Goal: Information Seeking & Learning: Check status

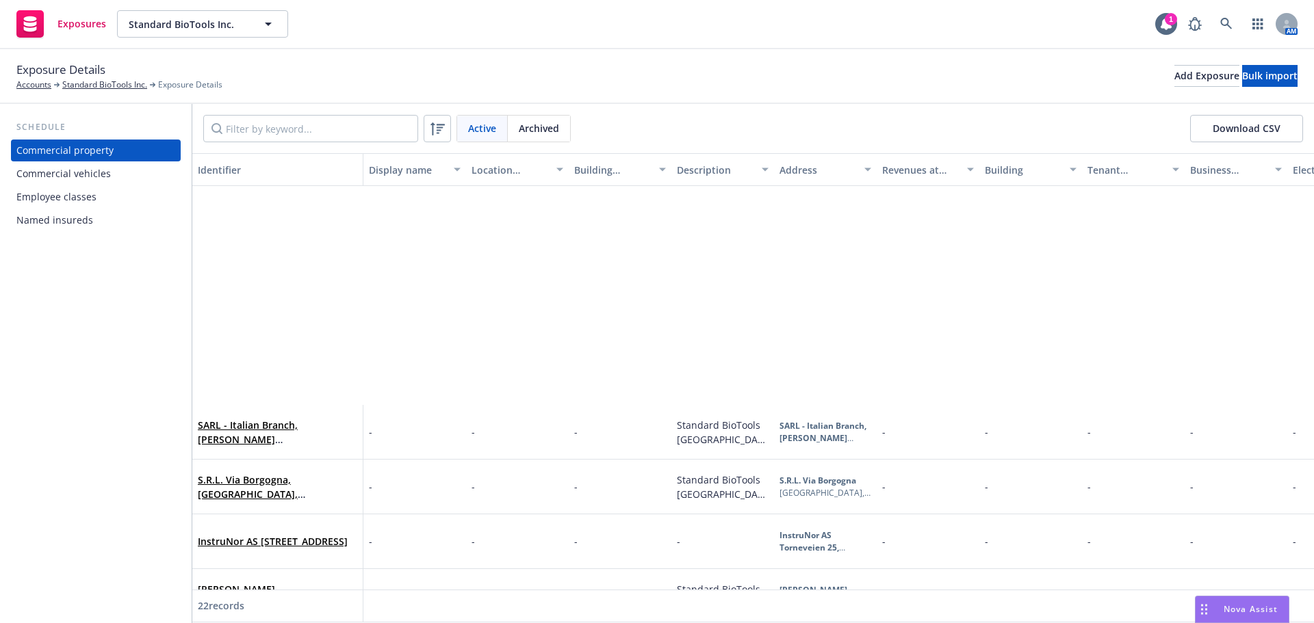
scroll to position [274, 0]
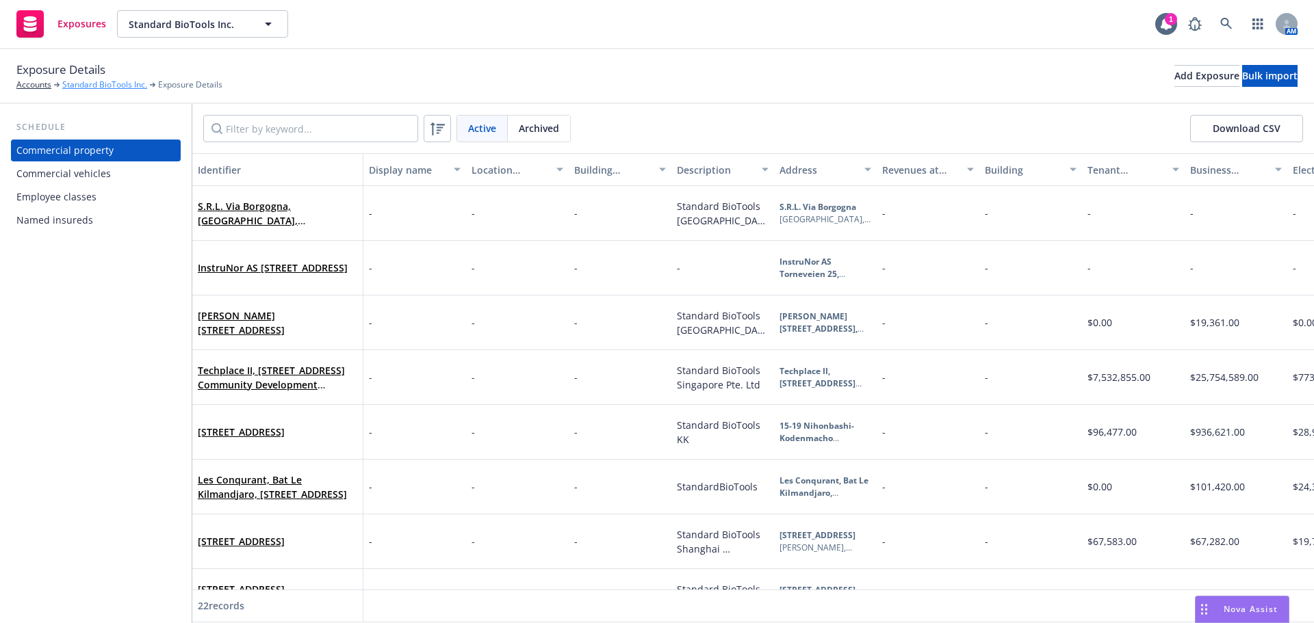
click at [106, 81] on link "Standard BioTools Inc." at bounding box center [104, 85] width 85 height 12
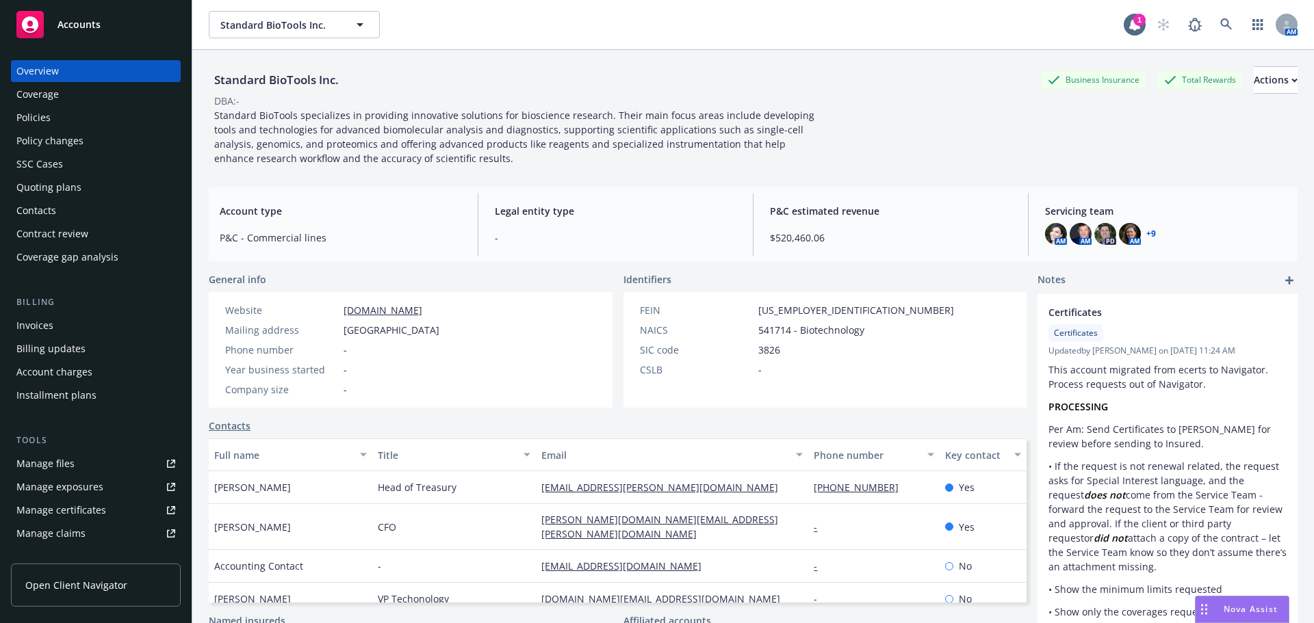
click at [71, 122] on div "Policies" at bounding box center [95, 118] width 159 height 22
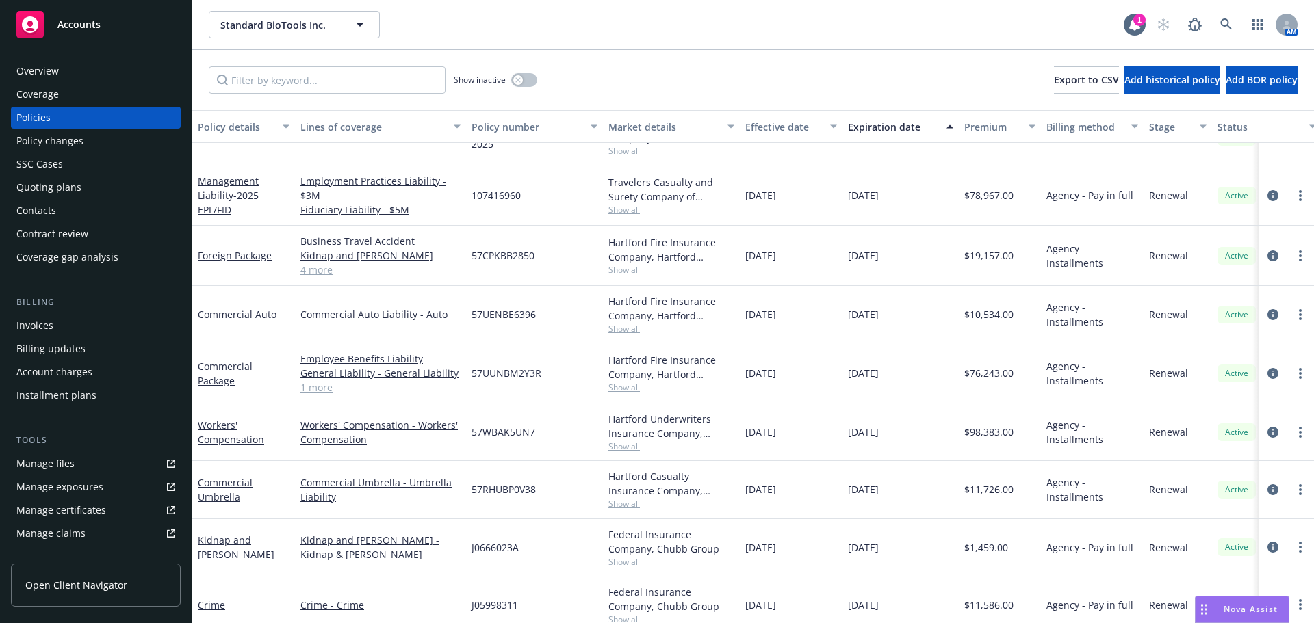
scroll to position [479, 0]
click at [236, 262] on div "Foreign Package" at bounding box center [244, 255] width 92 height 14
click at [237, 258] on link "Foreign Package" at bounding box center [235, 254] width 74 height 13
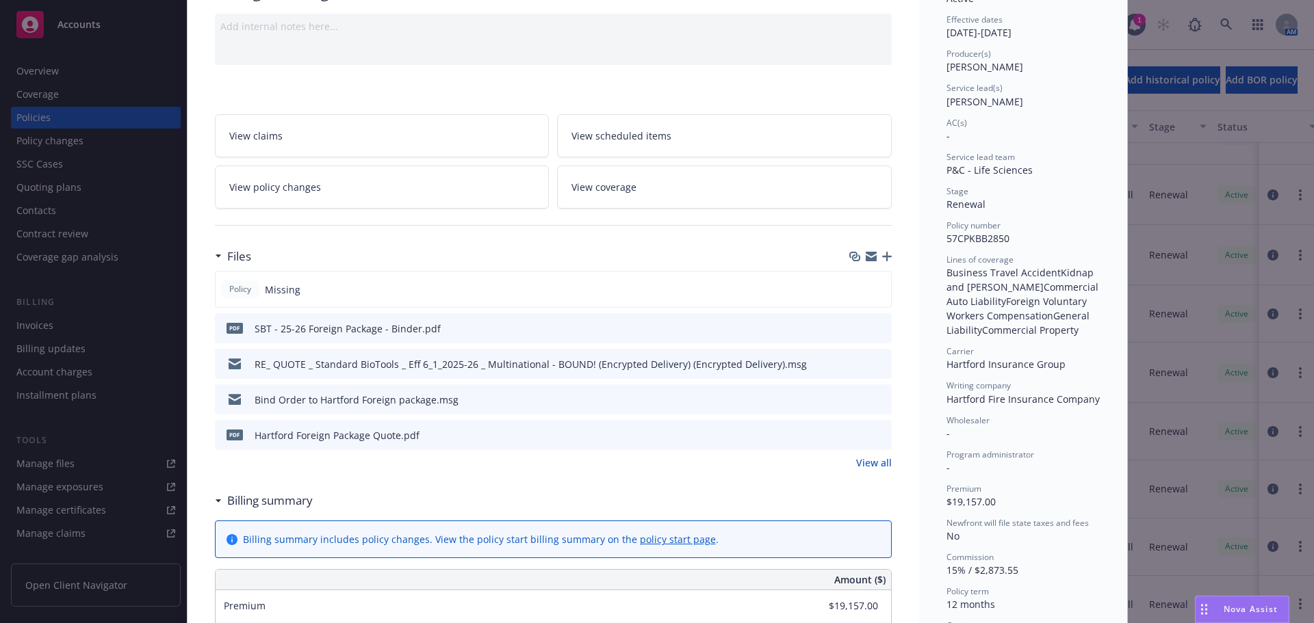
scroll to position [137, 0]
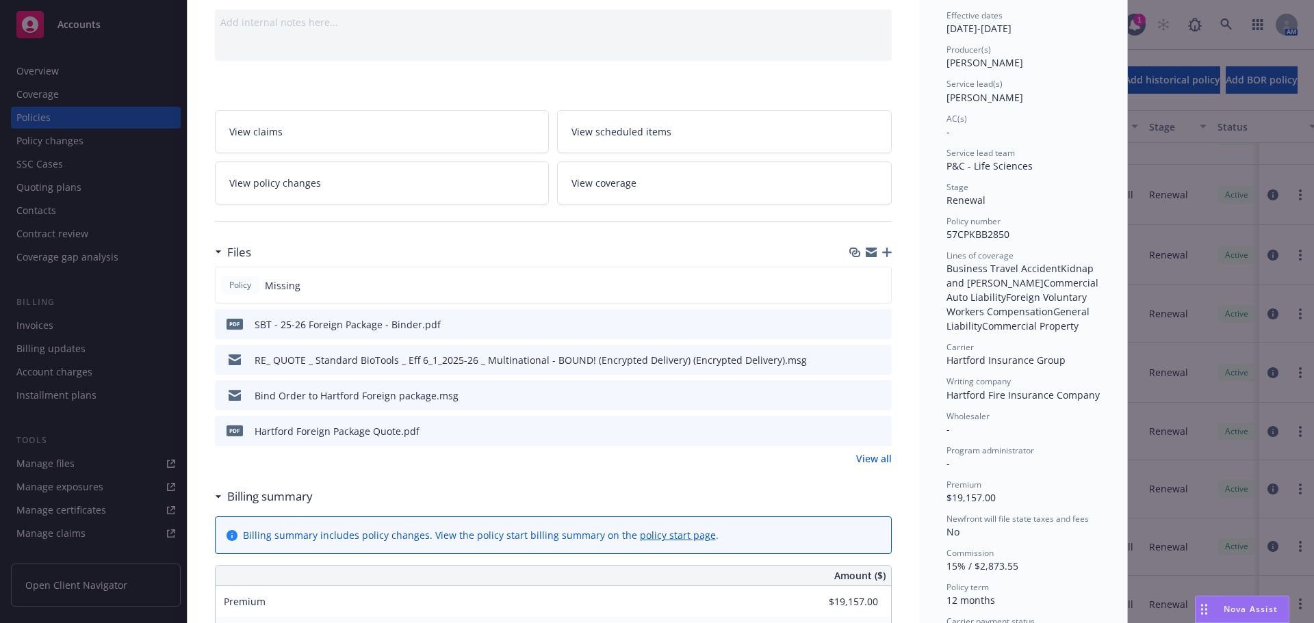
click at [873, 324] on icon "preview file" at bounding box center [879, 324] width 12 height 10
